Goal: Check status: Check status

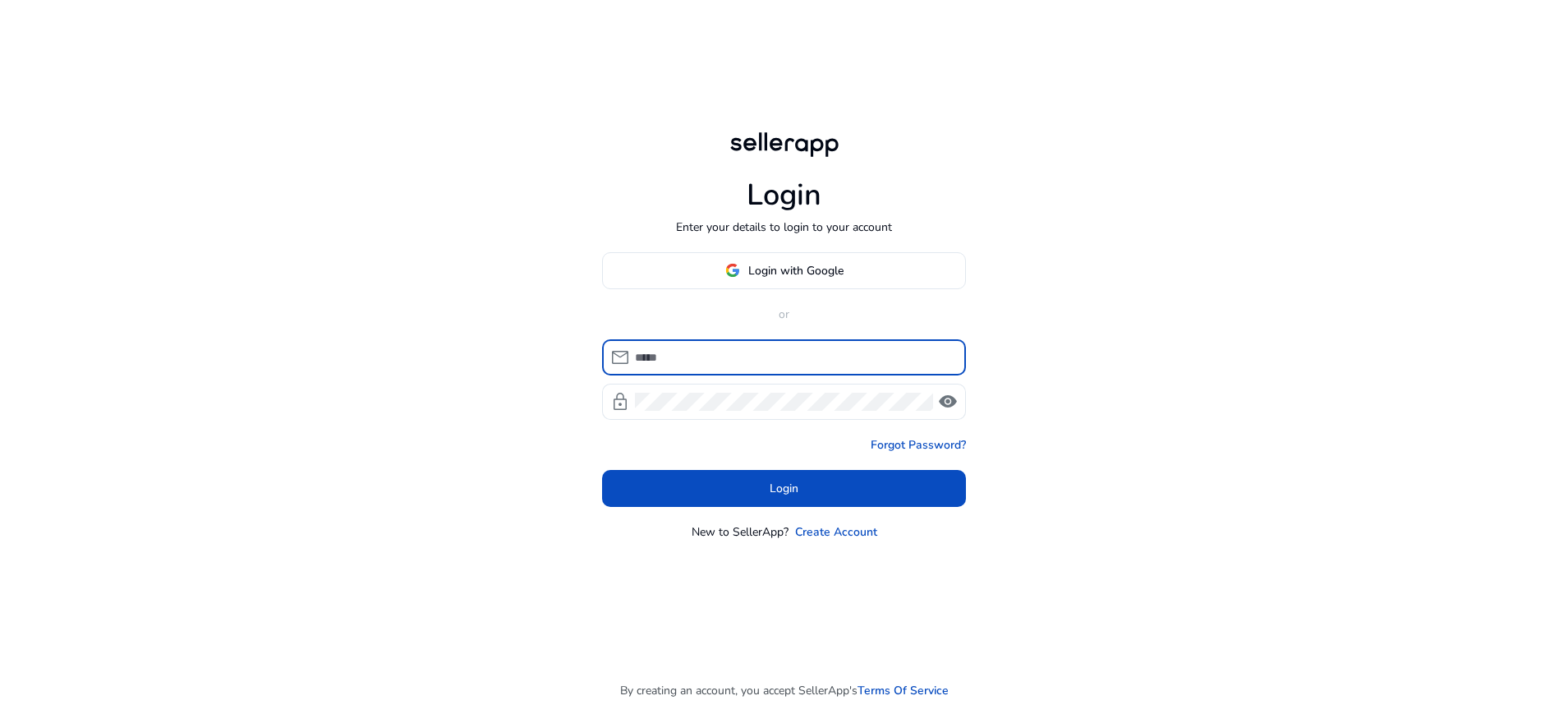
type input "**********"
click at [796, 507] on span at bounding box center [784, 488] width 364 height 39
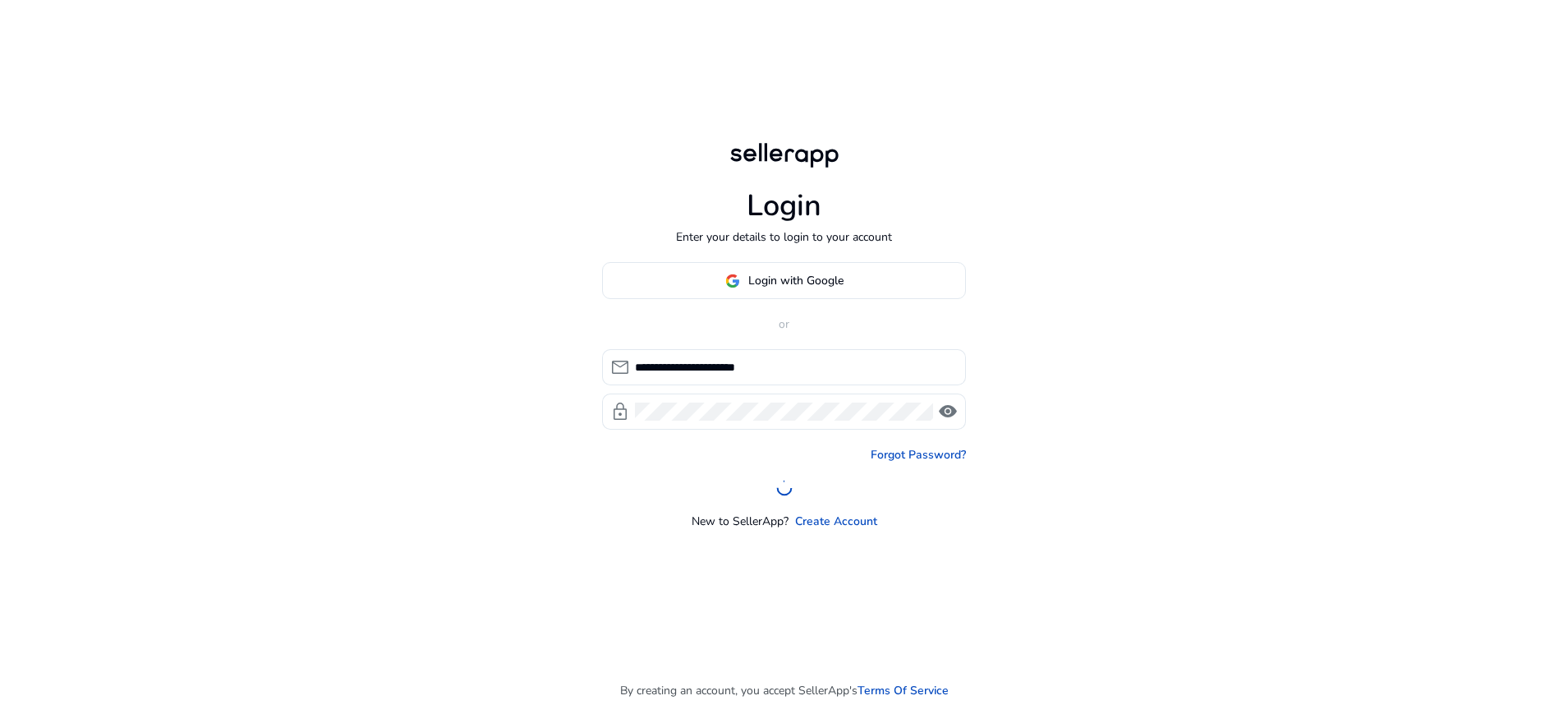
click at [797, 497] on div "**********" at bounding box center [784, 396] width 364 height 268
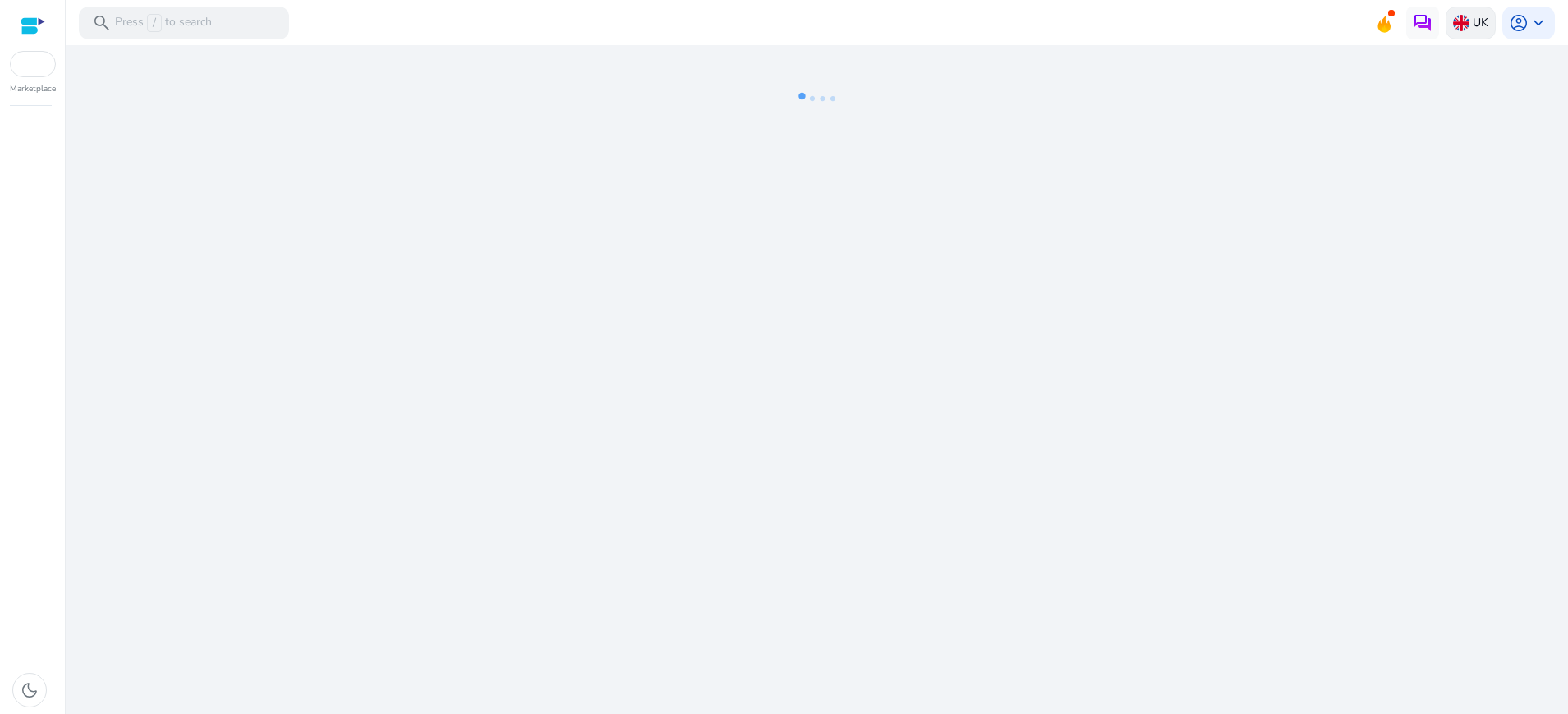
click at [1478, 15] on p "UK" at bounding box center [1480, 23] width 15 height 29
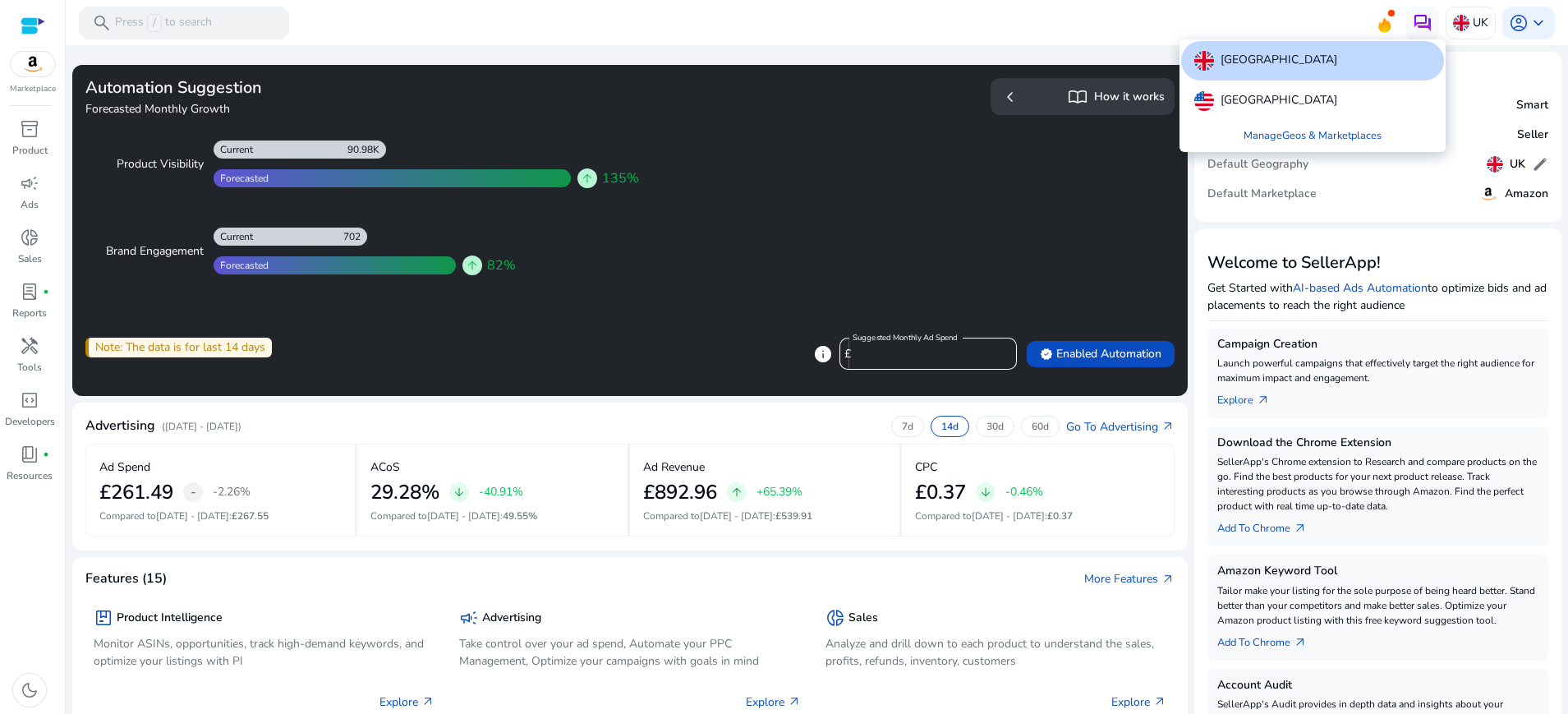
click at [899, 428] on div at bounding box center [784, 357] width 1568 height 714
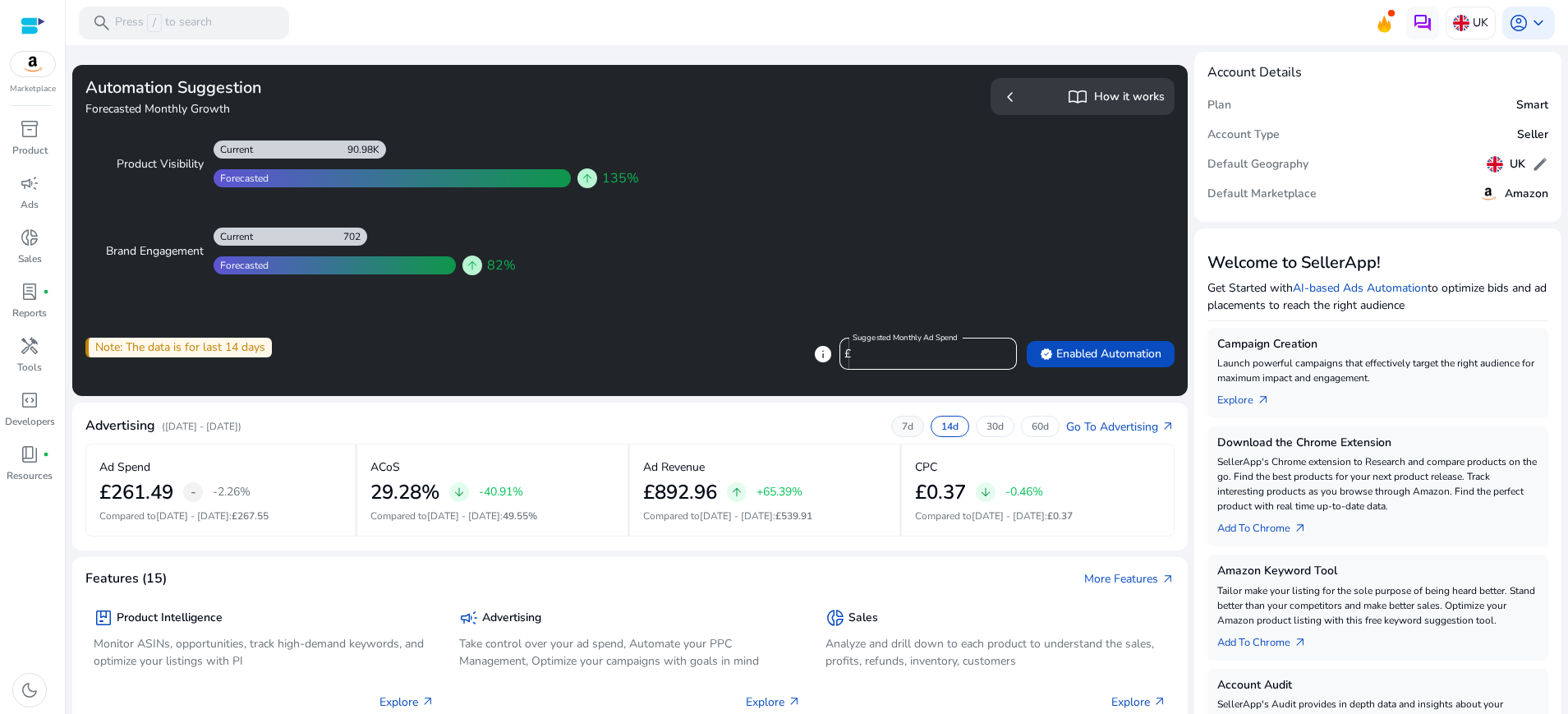
click at [902, 427] on p "7d" at bounding box center [907, 426] width 11 height 13
click at [948, 427] on p "14d" at bounding box center [950, 426] width 17 height 13
click at [910, 432] on div "7d" at bounding box center [907, 426] width 33 height 21
click at [1466, 29] on div "UK" at bounding box center [1471, 23] width 50 height 33
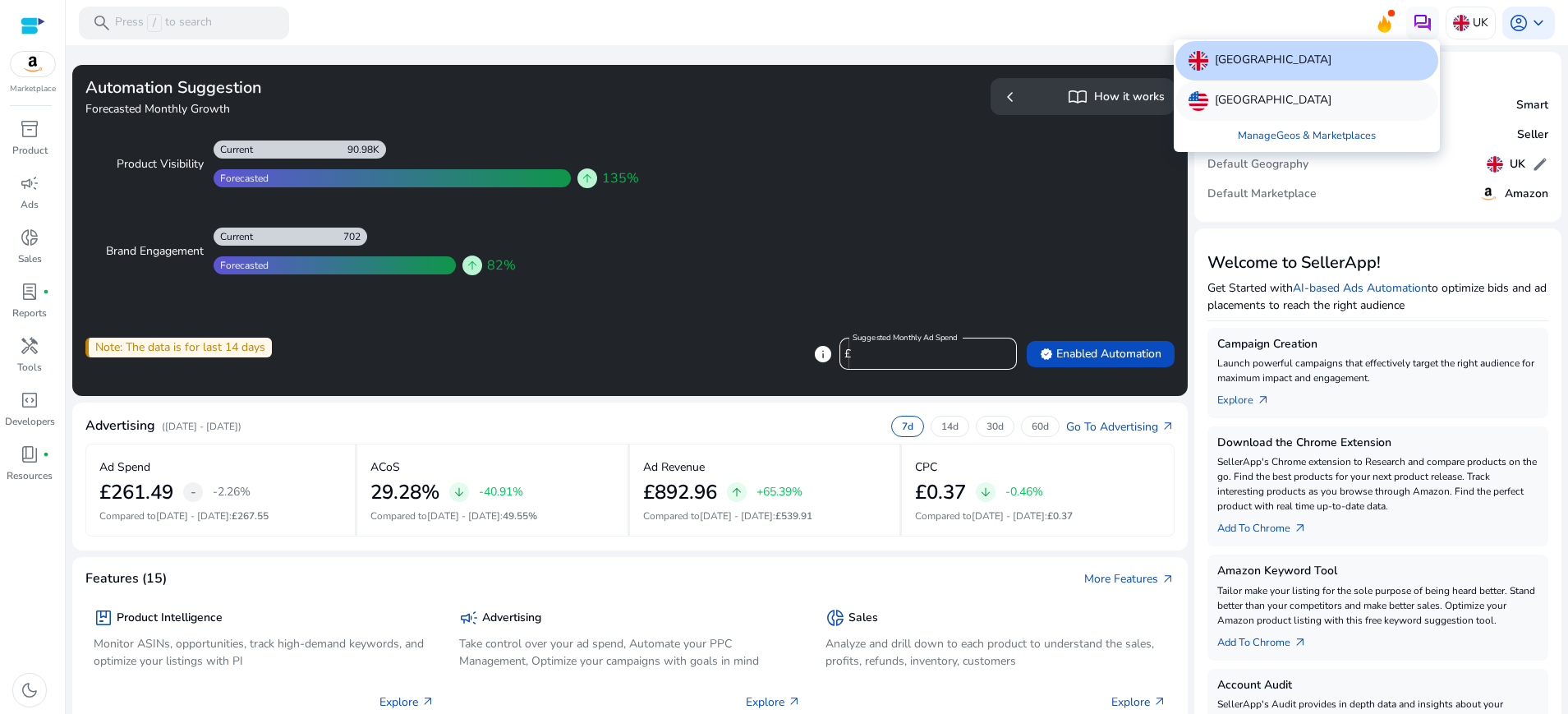
click at [1301, 113] on div "[GEOGRAPHIC_DATA]" at bounding box center [1307, 101] width 263 height 39
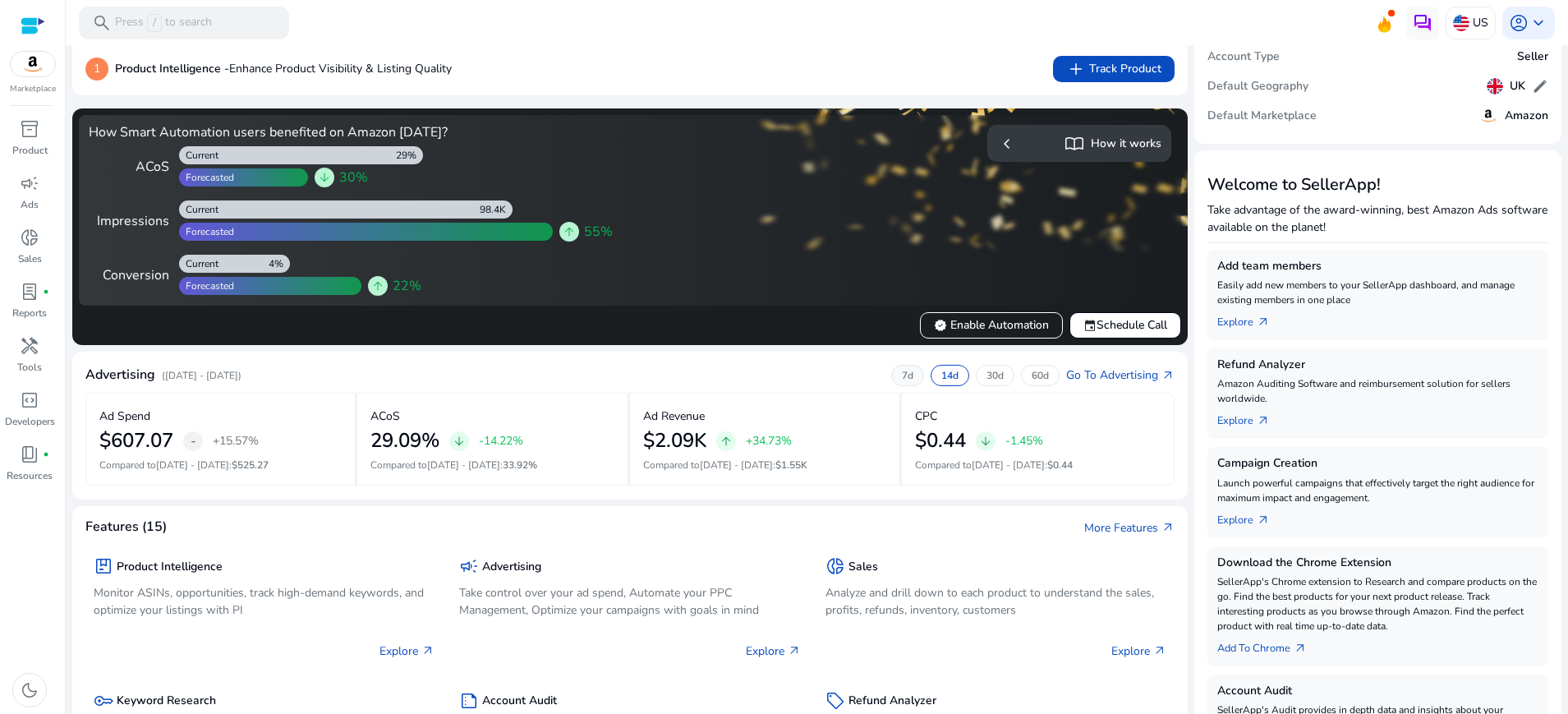
click at [902, 372] on p "7d" at bounding box center [907, 375] width 11 height 13
click at [944, 373] on p "14d" at bounding box center [950, 375] width 17 height 13
click at [998, 374] on div "30d" at bounding box center [994, 375] width 38 height 21
click at [1021, 375] on div "60d" at bounding box center [1039, 375] width 38 height 21
click at [916, 372] on div "7d" at bounding box center [907, 375] width 33 height 21
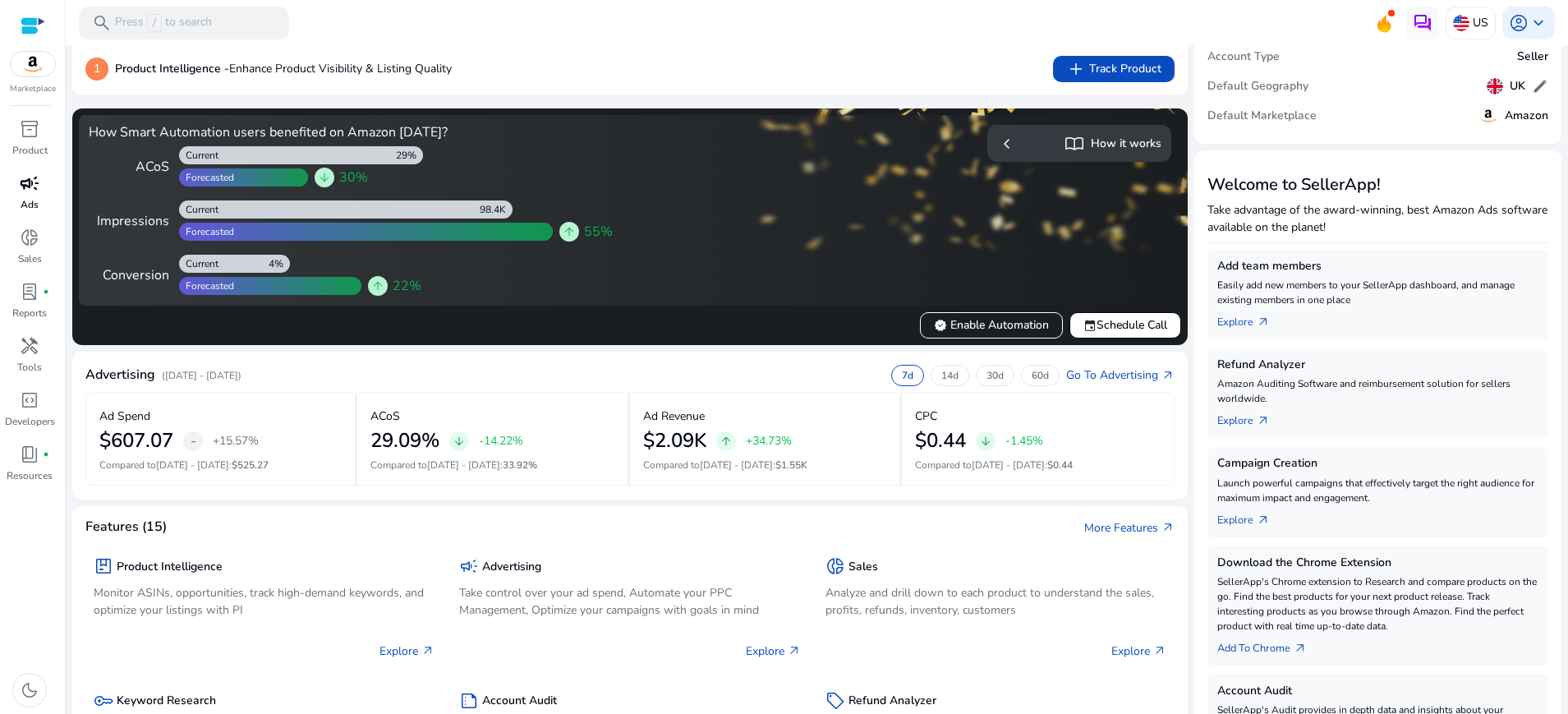
click at [33, 199] on p "Ads" at bounding box center [29, 204] width 18 height 15
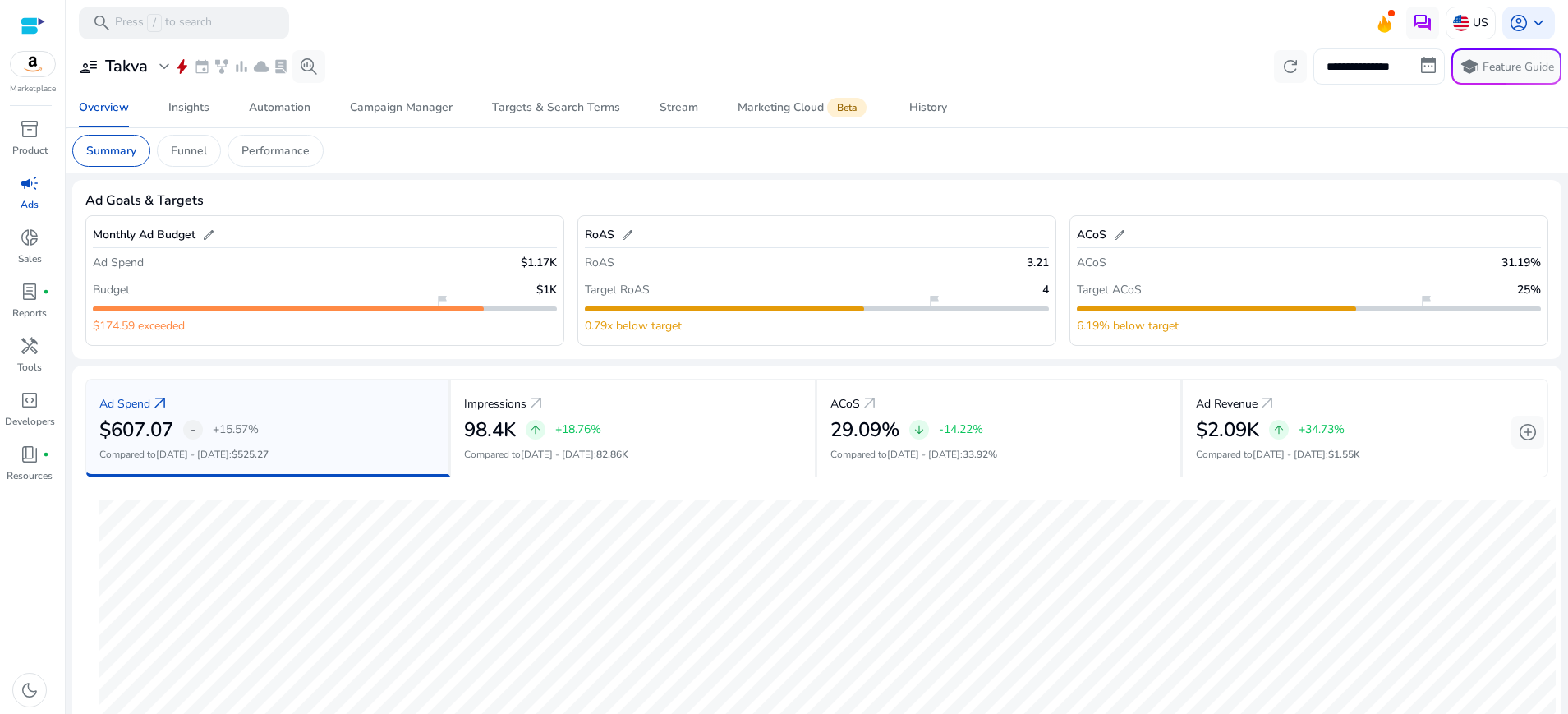
drag, startPoint x: 1386, startPoint y: 66, endPoint x: 1323, endPoint y: 107, distance: 75.2
click at [1386, 67] on input "**********" at bounding box center [1379, 67] width 131 height 36
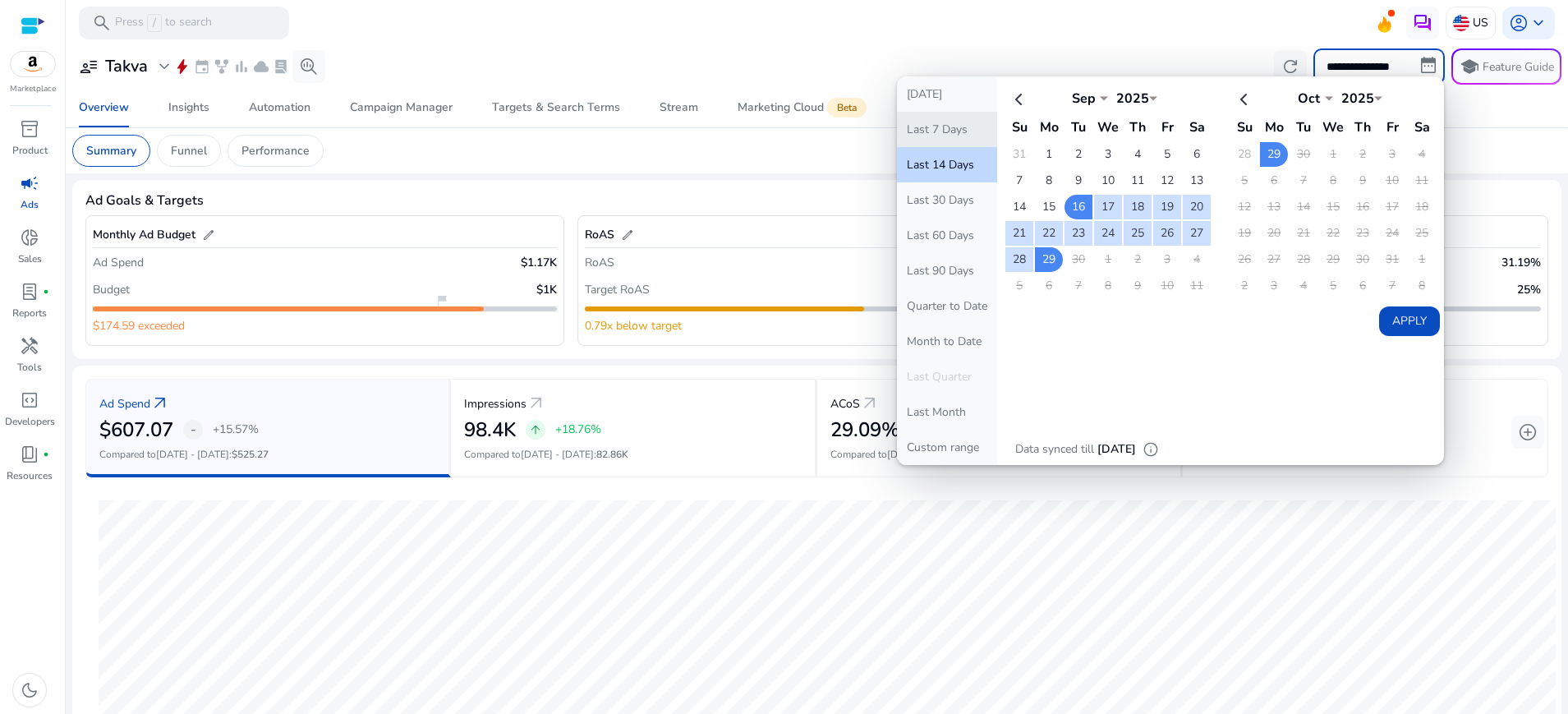
click at [951, 131] on button "Last 7 Days" at bounding box center [947, 129] width 101 height 35
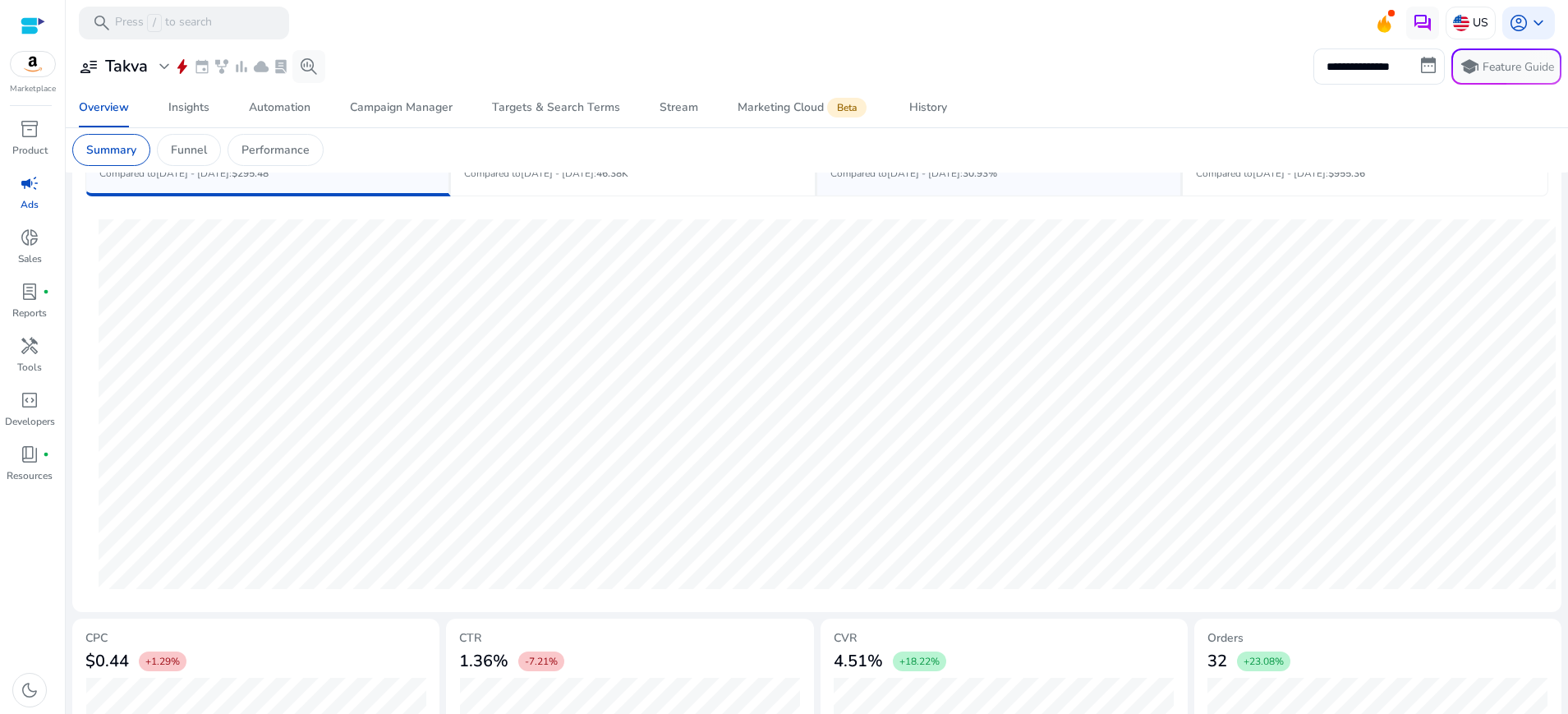
scroll to position [409, 0]
